Goal: Information Seeking & Learning: Learn about a topic

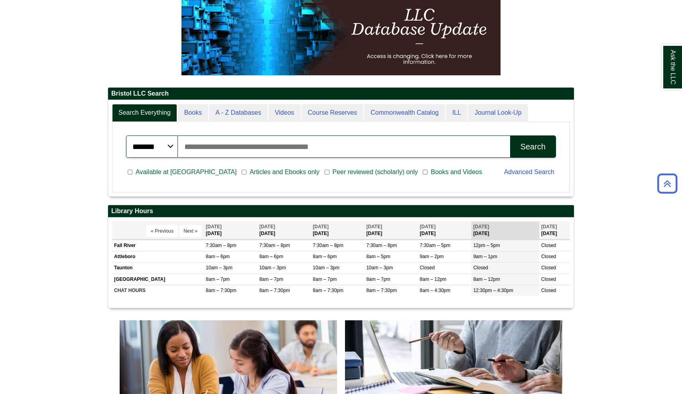
scroll to position [130, 0]
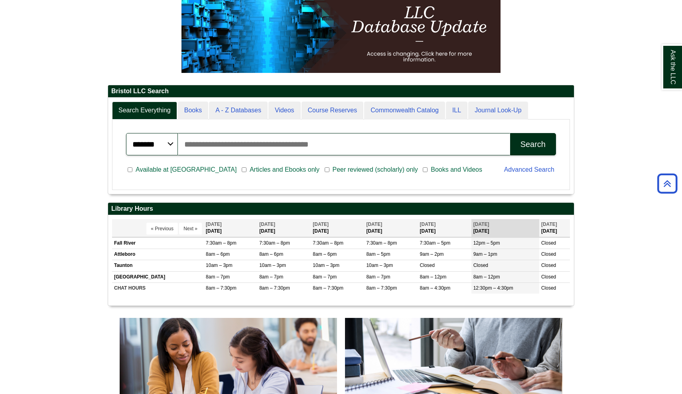
click at [246, 169] on span "Articles and Ebooks only" at bounding box center [284, 170] width 76 height 10
click at [427, 169] on span "Books and Videos" at bounding box center [456, 170] width 58 height 10
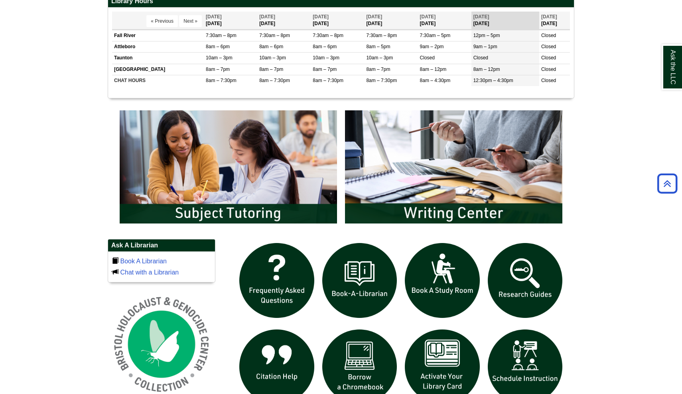
scroll to position [335, 0]
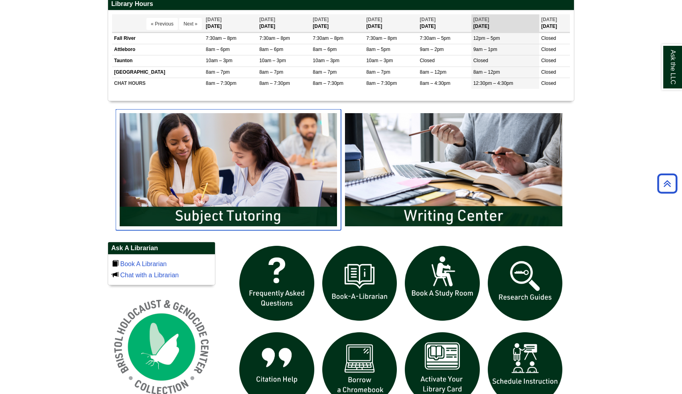
click at [282, 208] on img "slideshow" at bounding box center [228, 169] width 225 height 121
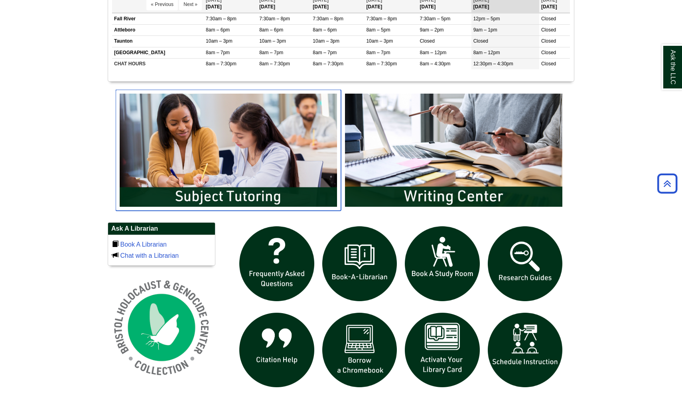
scroll to position [356, 0]
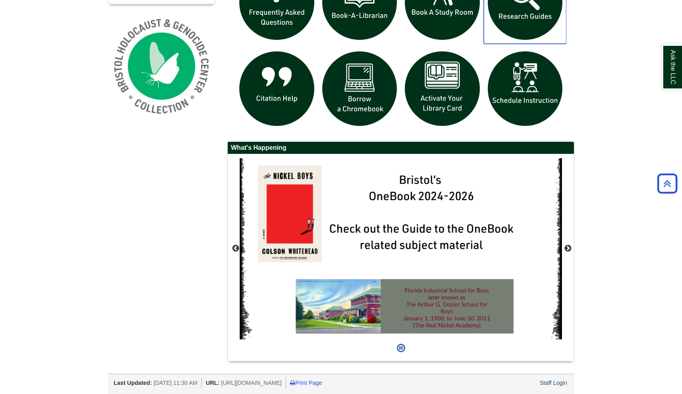
click at [517, 32] on img "slideshow" at bounding box center [525, 2] width 83 height 83
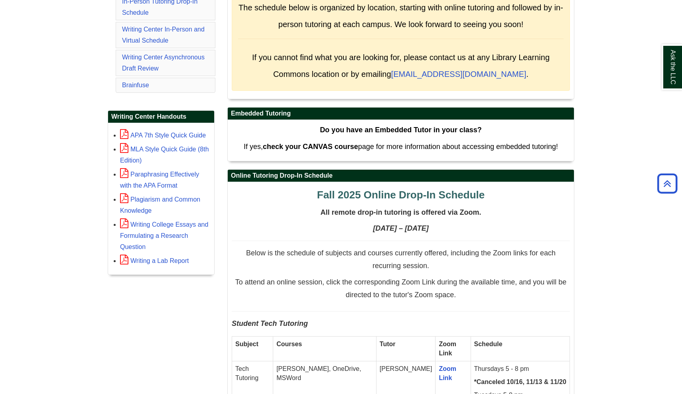
scroll to position [253, 0]
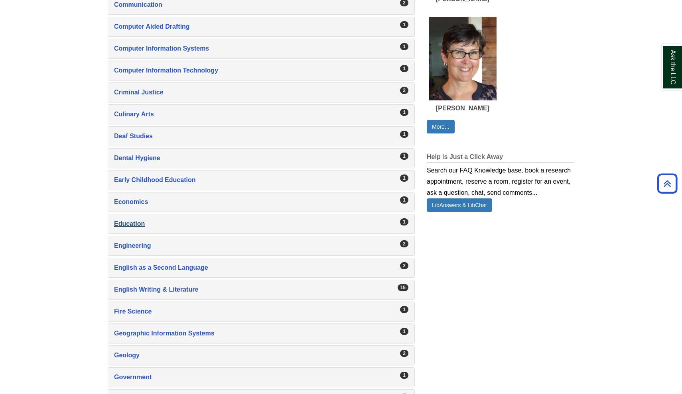
scroll to position [485, 0]
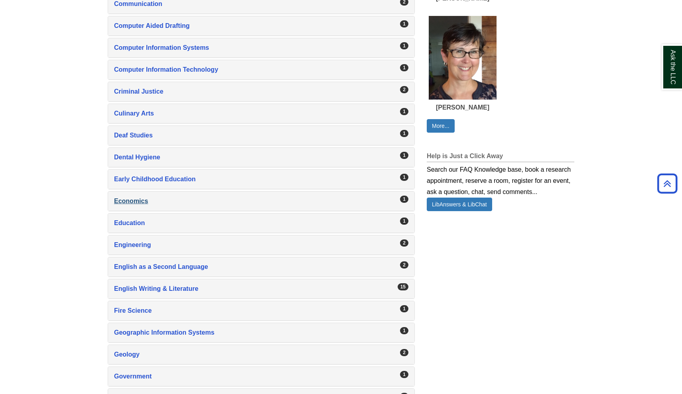
click at [262, 202] on div "Economics , 1 guides" at bounding box center [261, 201] width 294 height 11
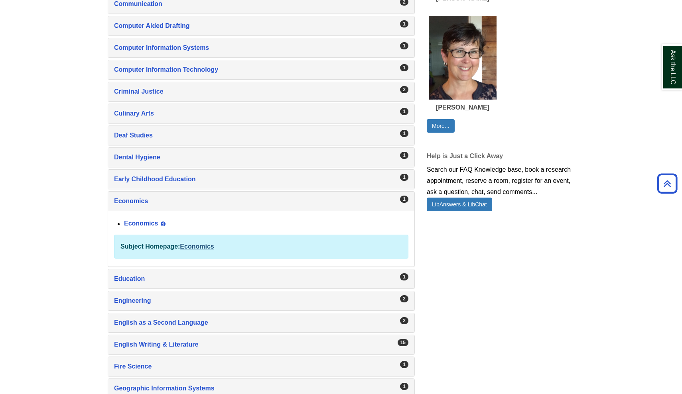
click at [207, 245] on link "Economics" at bounding box center [197, 246] width 34 height 7
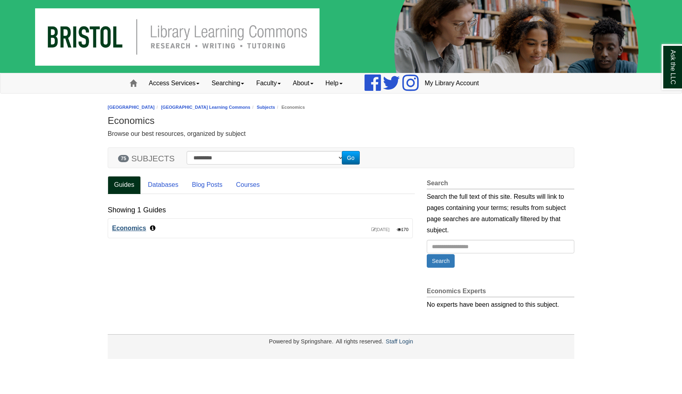
click at [141, 226] on link "Economics" at bounding box center [129, 228] width 34 height 7
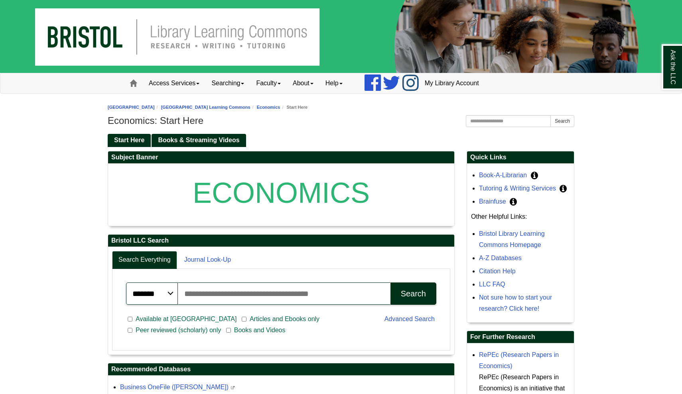
scroll to position [3, 0]
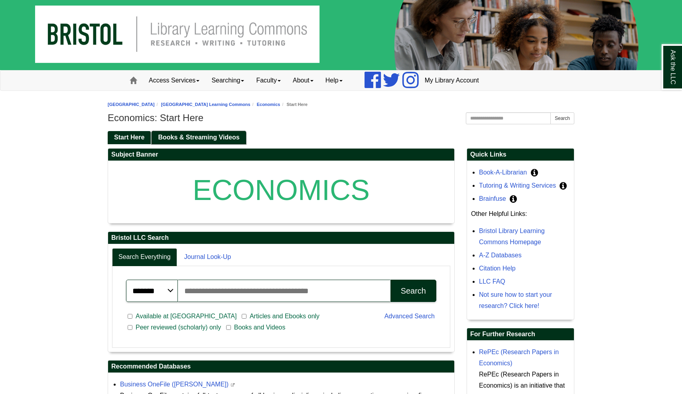
click at [195, 136] on span "Books & Streaming Videos" at bounding box center [198, 137] width 81 height 7
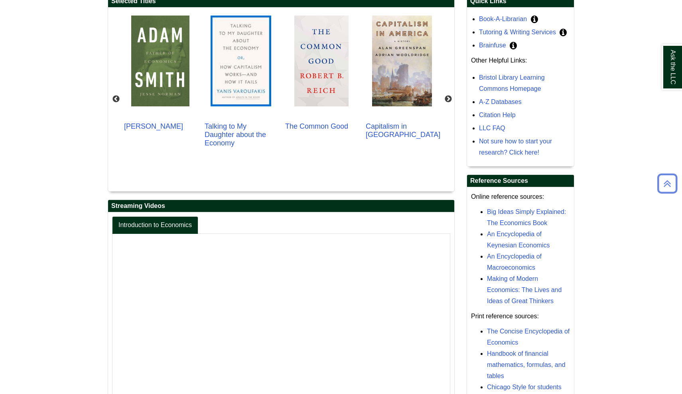
scroll to position [157, 0]
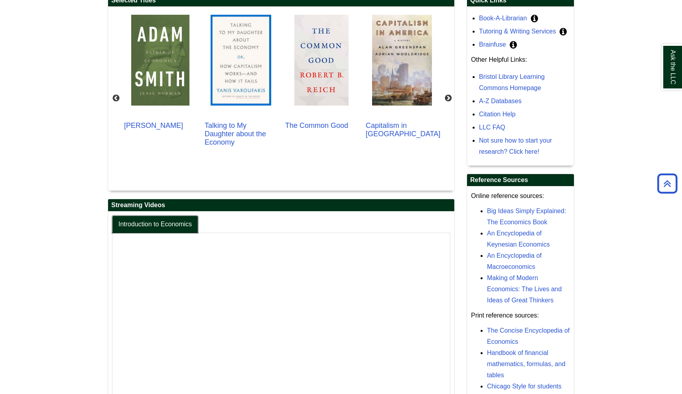
click at [181, 223] on link "Introduction to Economics" at bounding box center [155, 225] width 86 height 18
drag, startPoint x: 231, startPoint y: 163, endPoint x: 231, endPoint y: 106, distance: 56.6
